Goal: Find specific page/section: Find specific page/section

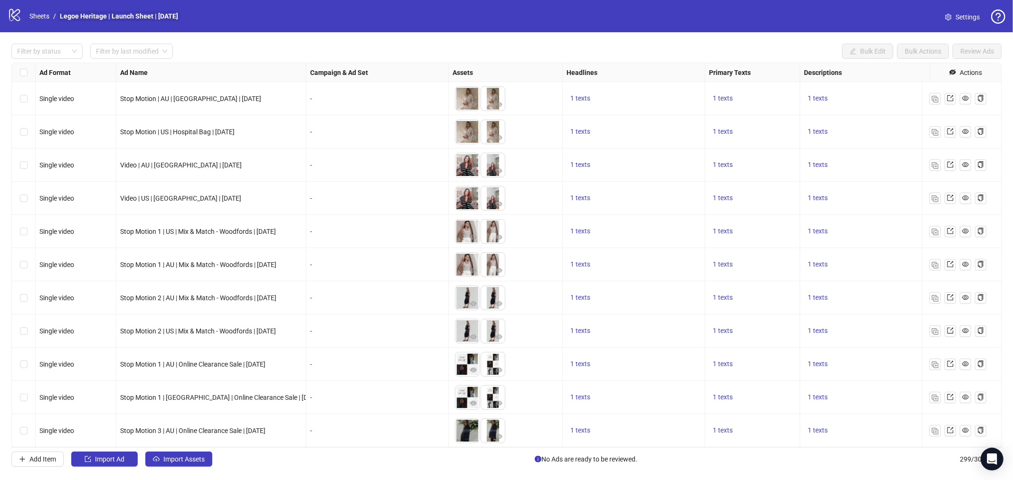
scroll to position [53, 0]
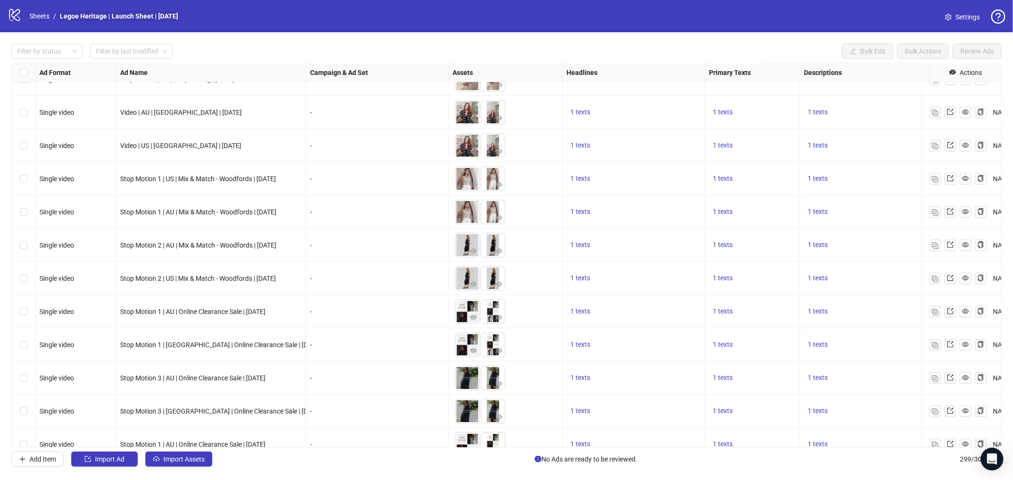
click at [81, 11] on link "Legoe Heritage | Launch Sheet | January 2025" at bounding box center [119, 16] width 122 height 10
click at [47, 18] on link "Sheets" at bounding box center [40, 16] width 24 height 10
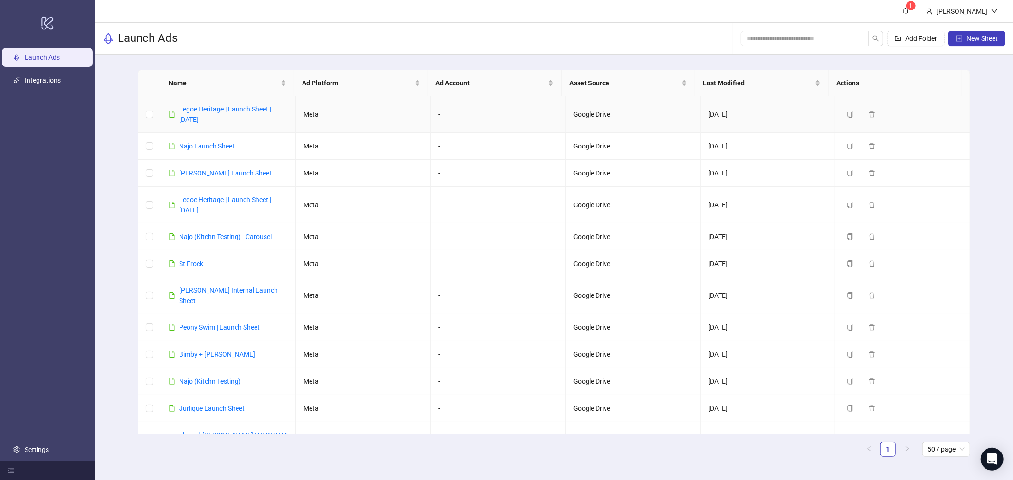
click at [207, 115] on div "Legoe Heritage | Launch Sheet | [DATE]" at bounding box center [233, 114] width 109 height 21
click at [215, 108] on link "Legoe Heritage | Launch Sheet | [DATE]" at bounding box center [225, 114] width 92 height 18
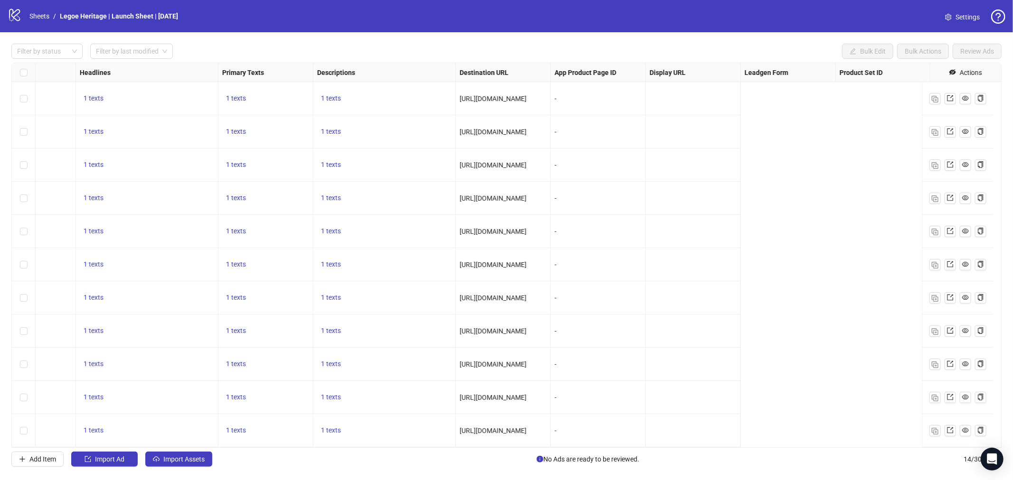
scroll to position [107, 0]
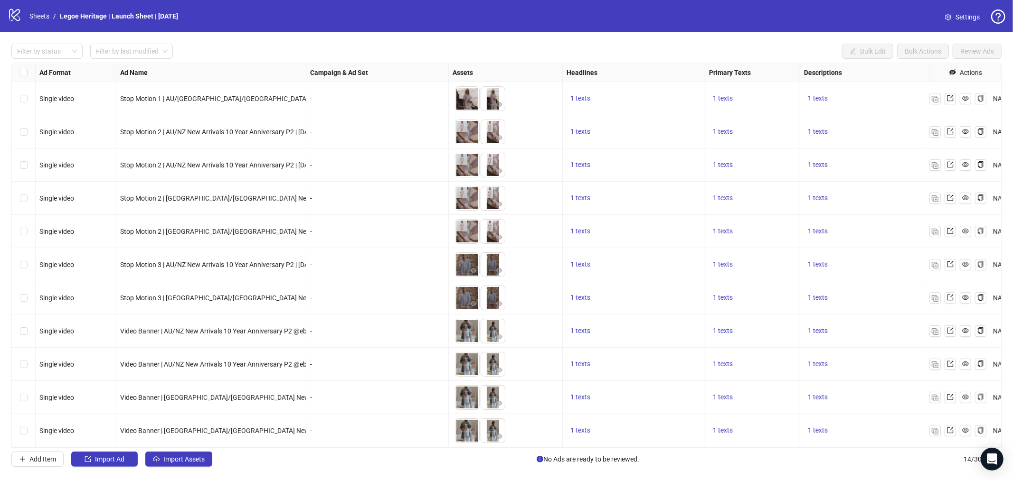
click at [211, 294] on span "Stop Motion 3 | [GEOGRAPHIC_DATA]/[GEOGRAPHIC_DATA] New Arrivals 10 Year Annive…" at bounding box center [274, 298] width 309 height 8
copy span "Stop Motion 3 | [GEOGRAPHIC_DATA]/[GEOGRAPHIC_DATA] New Arrivals 10 Year Annive…"
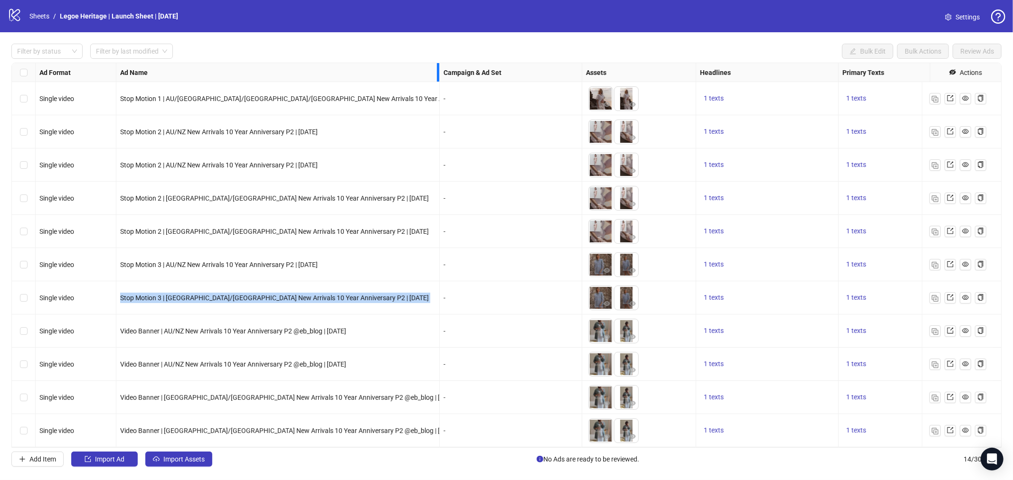
drag, startPoint x: 305, startPoint y: 68, endPoint x: 438, endPoint y: 96, distance: 136.3
click at [438, 96] on div "Ad Format Ad Name Campaign & Ad Set Assets Headlines Primary Texts Descriptions…" at bounding box center [662, 205] width 1301 height 484
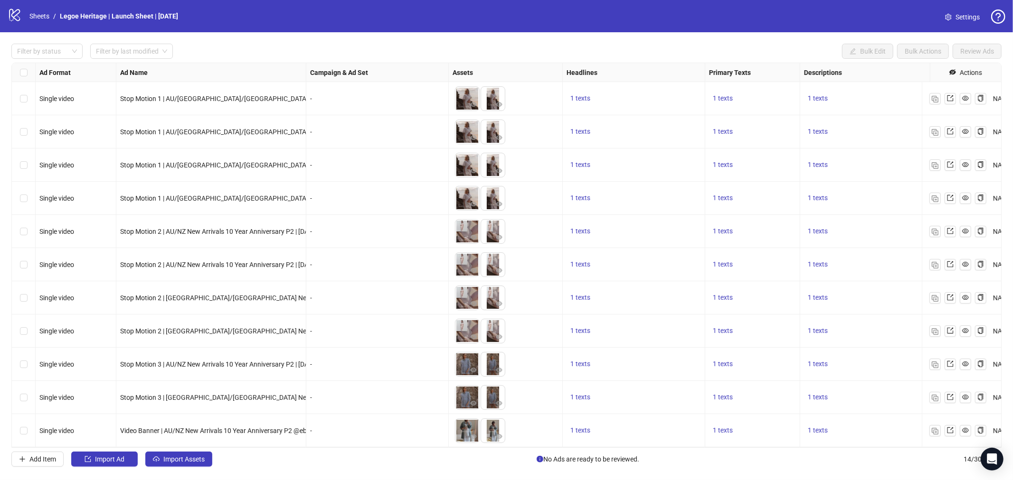
click at [311, 165] on div "-" at bounding box center [377, 165] width 134 height 10
click at [203, 395] on span "Stop Motion 3 | [GEOGRAPHIC_DATA]/[GEOGRAPHIC_DATA] New Arrivals 10 Year Annive…" at bounding box center [274, 398] width 309 height 8
click at [204, 399] on span "Stop Motion 3 | [GEOGRAPHIC_DATA]/[GEOGRAPHIC_DATA] New Arrivals 10 Year Annive…" at bounding box center [274, 398] width 309 height 8
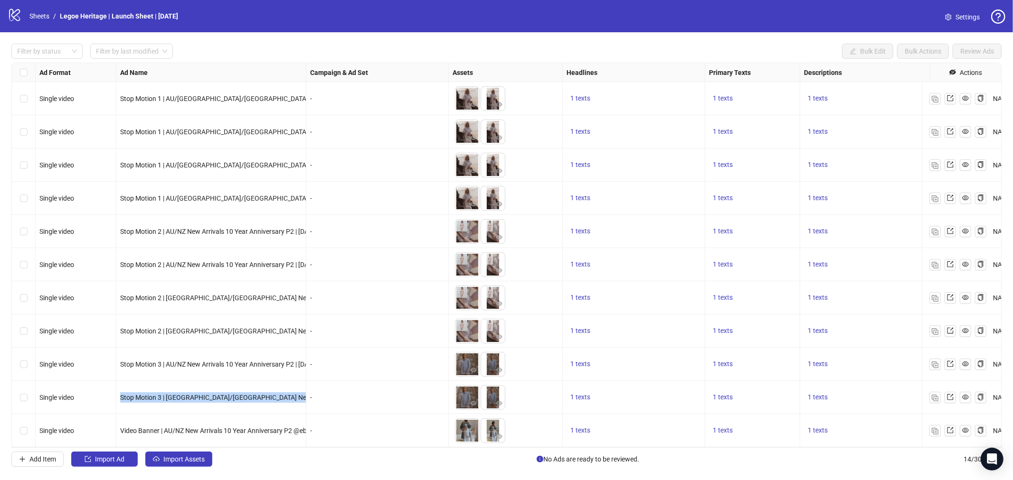
click at [204, 399] on span "Stop Motion 3 | [GEOGRAPHIC_DATA]/[GEOGRAPHIC_DATA] New Arrivals 10 Year Annive…" at bounding box center [274, 398] width 309 height 8
